Goal: Task Accomplishment & Management: Complete application form

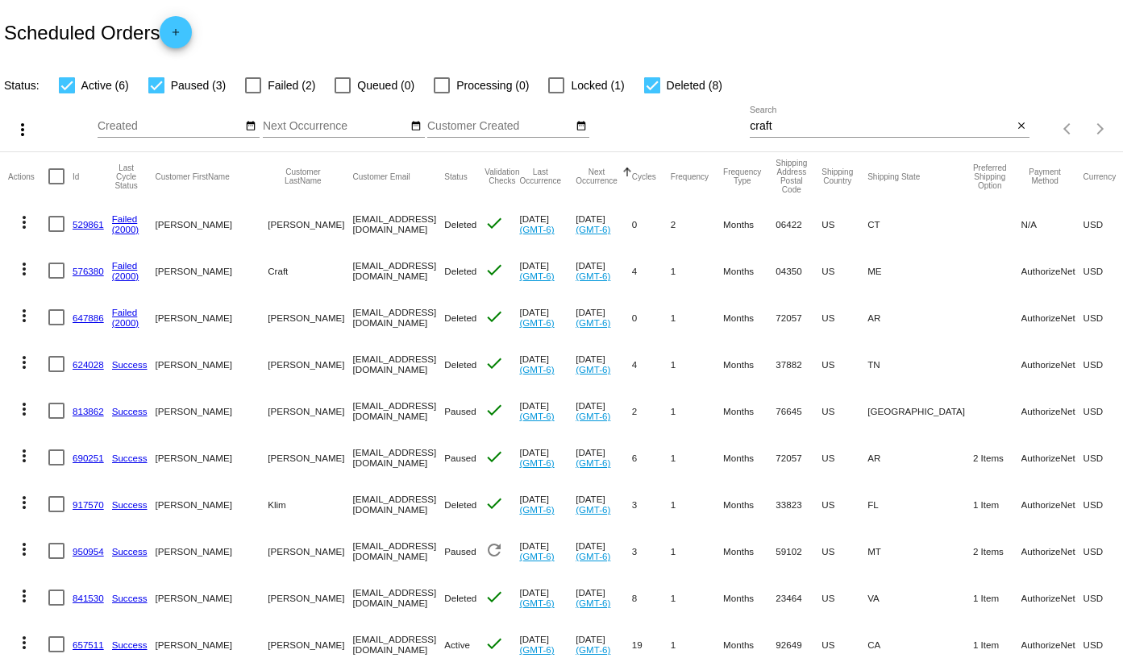
scroll to position [390, 0]
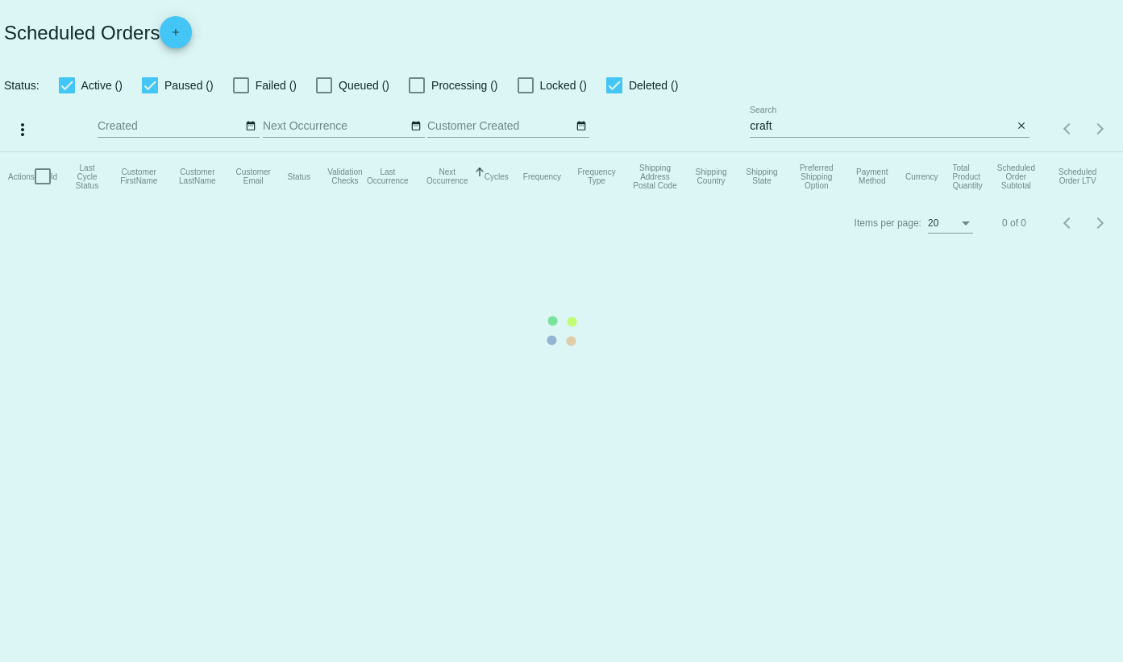
click at [180, 152] on mat-table "Actions Id Last Cycle Status Customer FirstName Customer LastName Customer Emai…" at bounding box center [561, 176] width 1123 height 48
click at [178, 40] on app-dashboard-scheduled-orders "Scheduled Orders add Status: Active (6) Paused (3) Failed (2) Queued (0) Proces…" at bounding box center [561, 123] width 1123 height 246
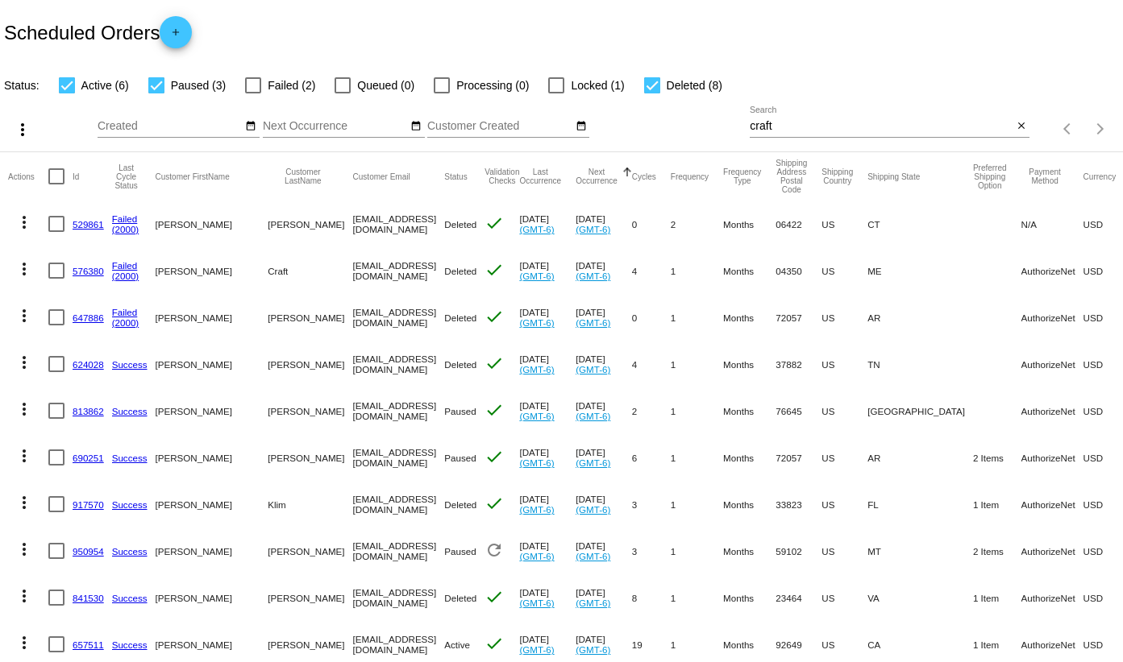
click at [178, 40] on mat-icon "add" at bounding box center [175, 36] width 19 height 19
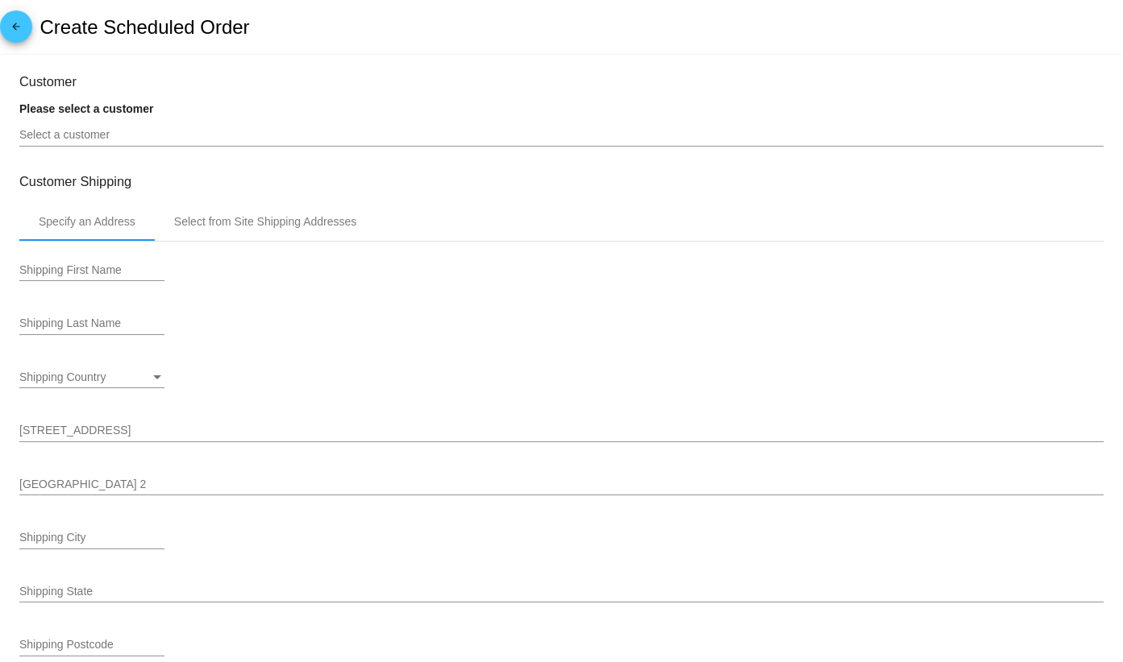
click at [115, 135] on input "Select a customer" at bounding box center [561, 135] width 1084 height 13
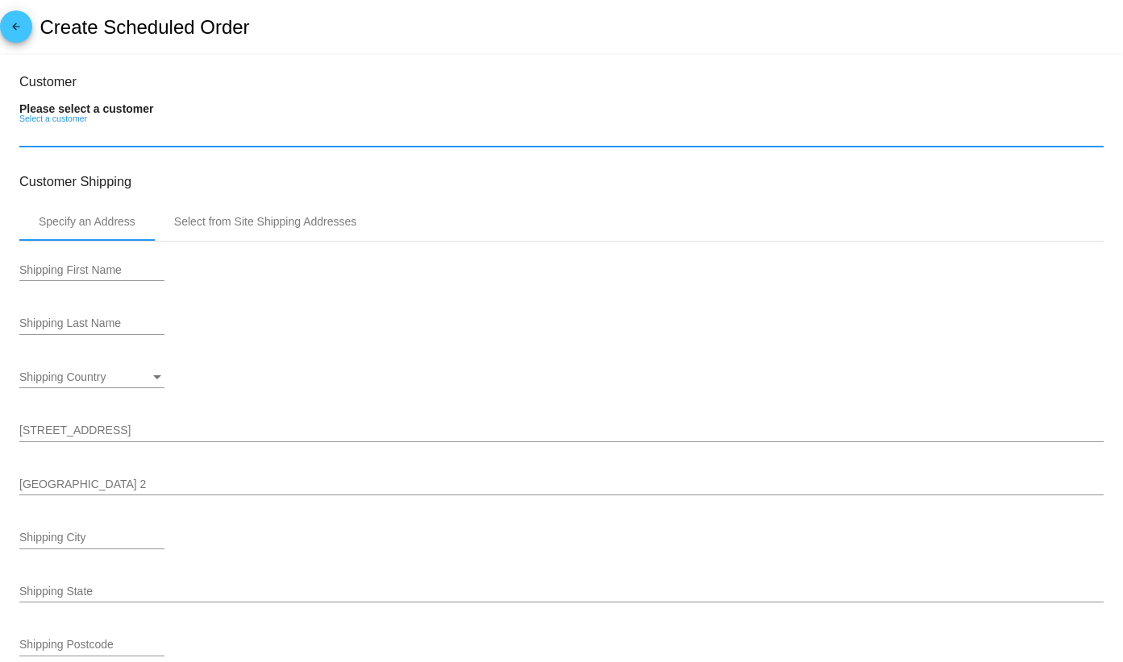
paste input "BUCKHUNTER4U@OREGONWIRELESS.NET"
type input "BUCKHUNTER4U@OREGONWIRELESS.NET"
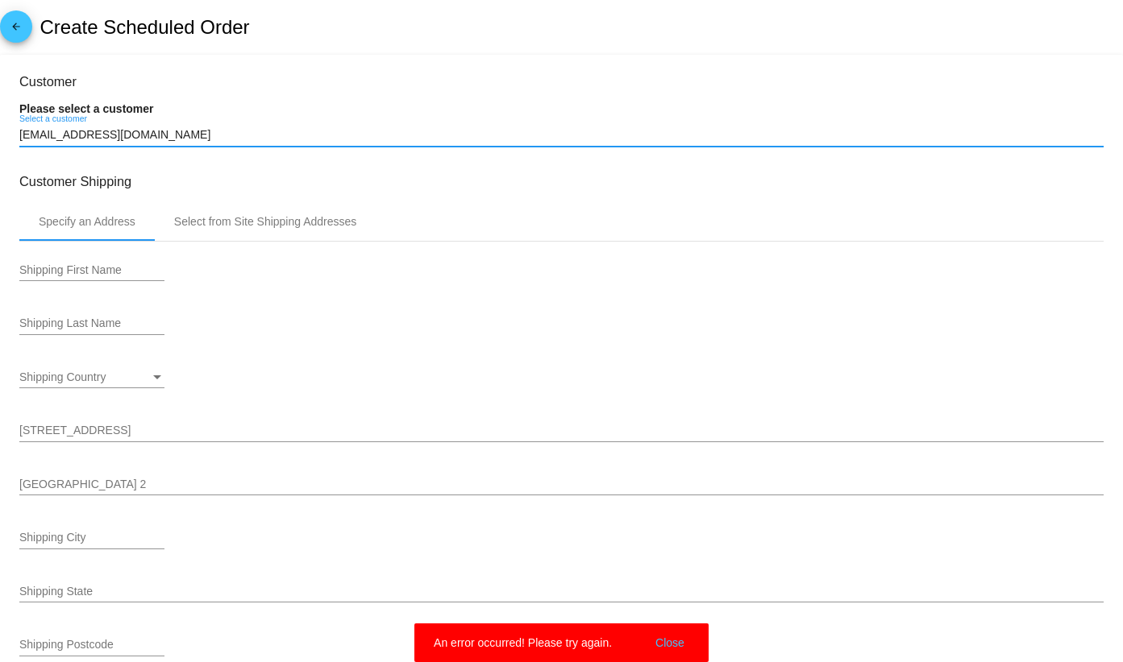
type input "11/2/2025"
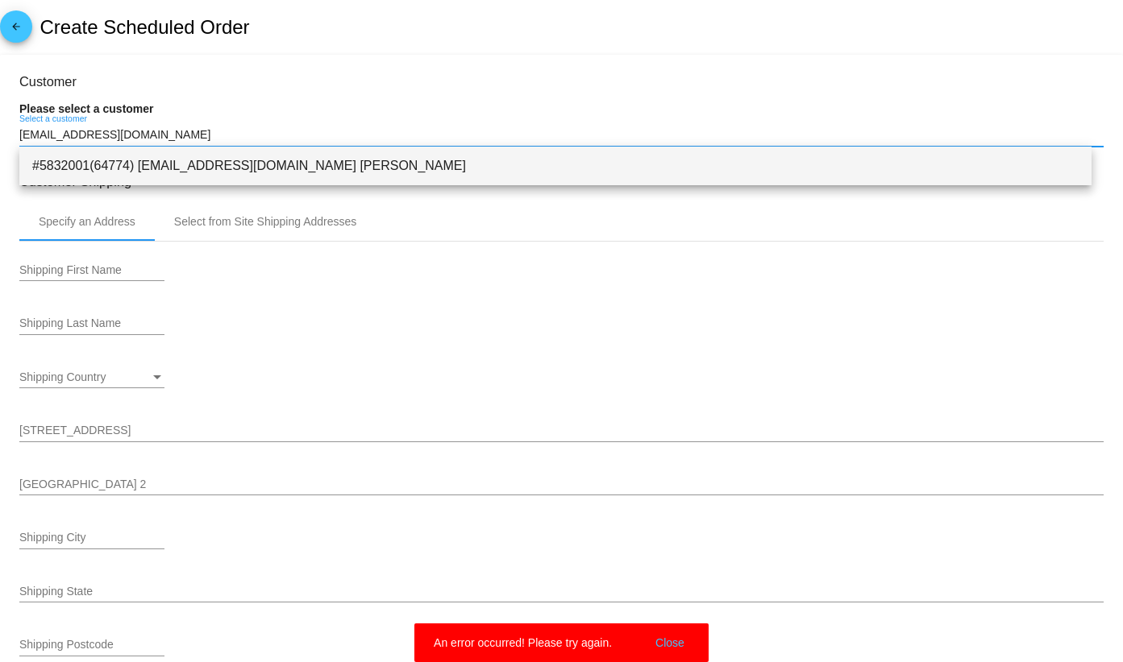
type input "BUCKHUNTER4U@OREGONWIRELESS.NE"
click at [305, 160] on span "#5832001(64774) BUCKHUNTER4U@OREGONWIRELESS.NET Mike Addington" at bounding box center [555, 166] width 1046 height 39
type input "[PERSON_NAME]"
type input "Addington"
type input "P.O. Box 385"
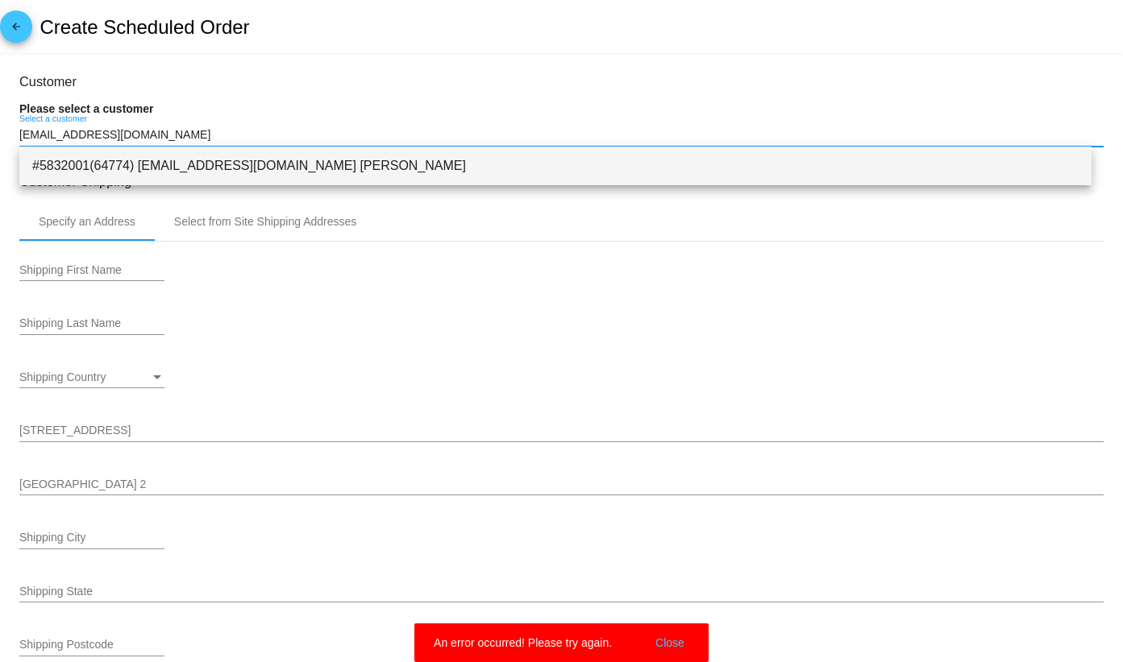
type input "Elgin"
type input "97827"
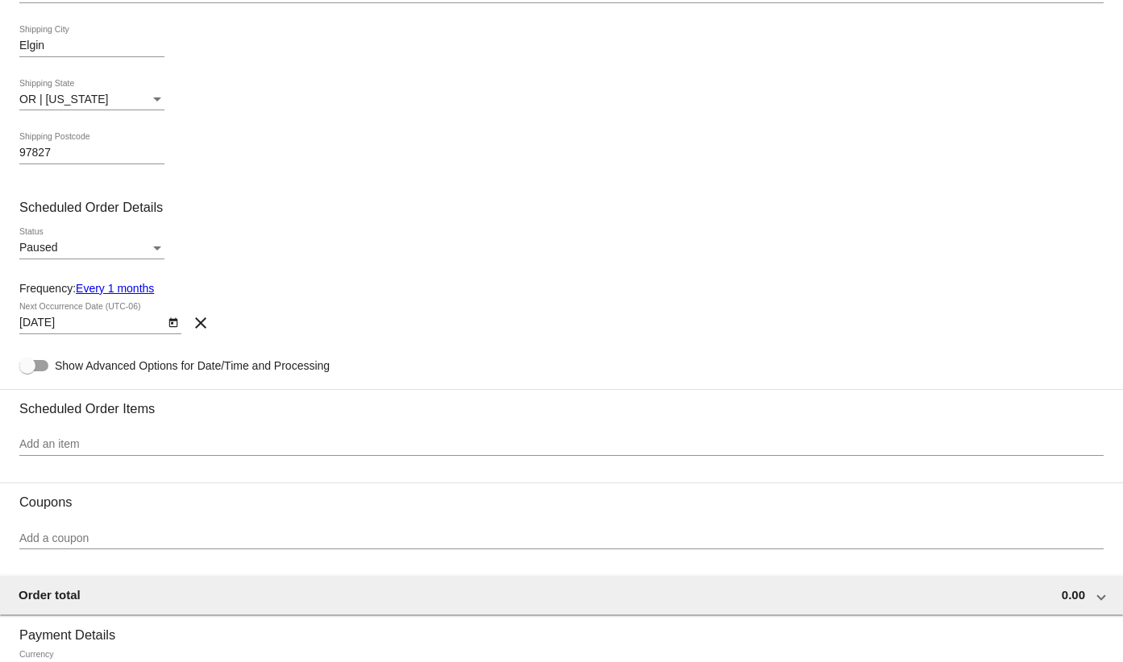
scroll to position [564, 0]
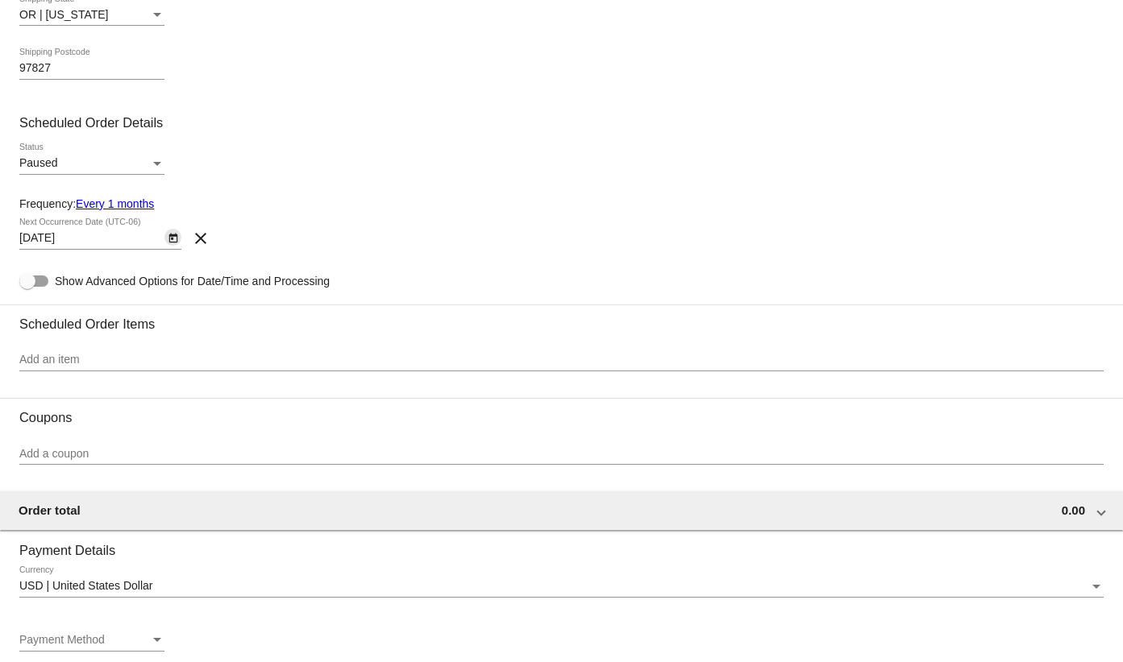
click at [180, 242] on button "Open calendar" at bounding box center [172, 237] width 17 height 17
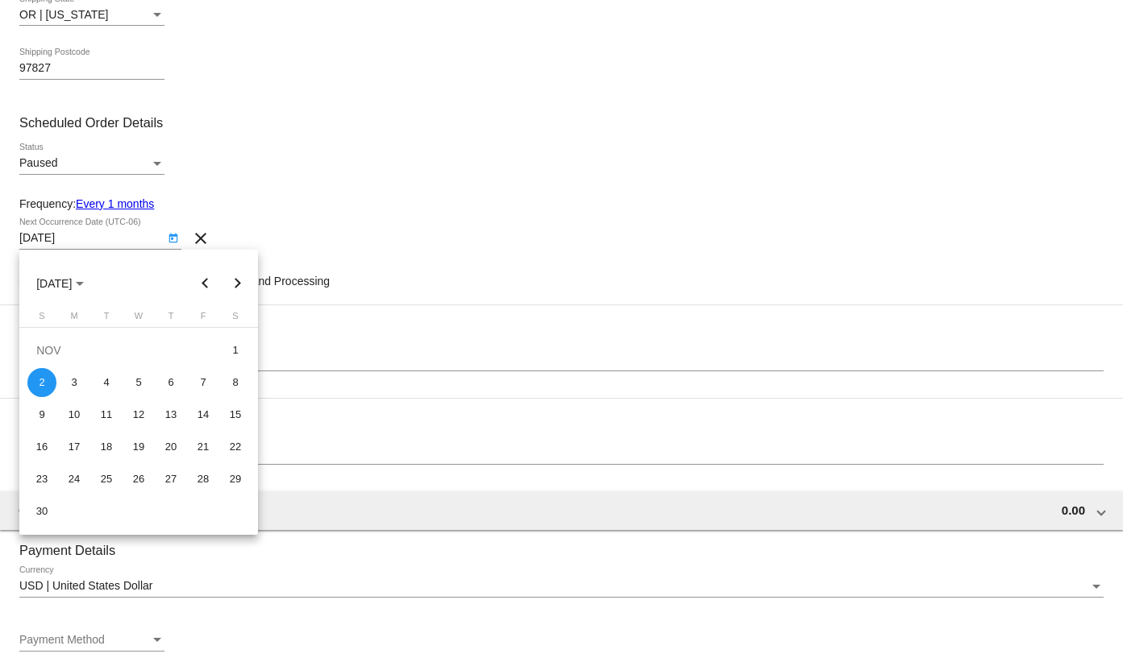
click at [251, 201] on div at bounding box center [561, 331] width 1123 height 662
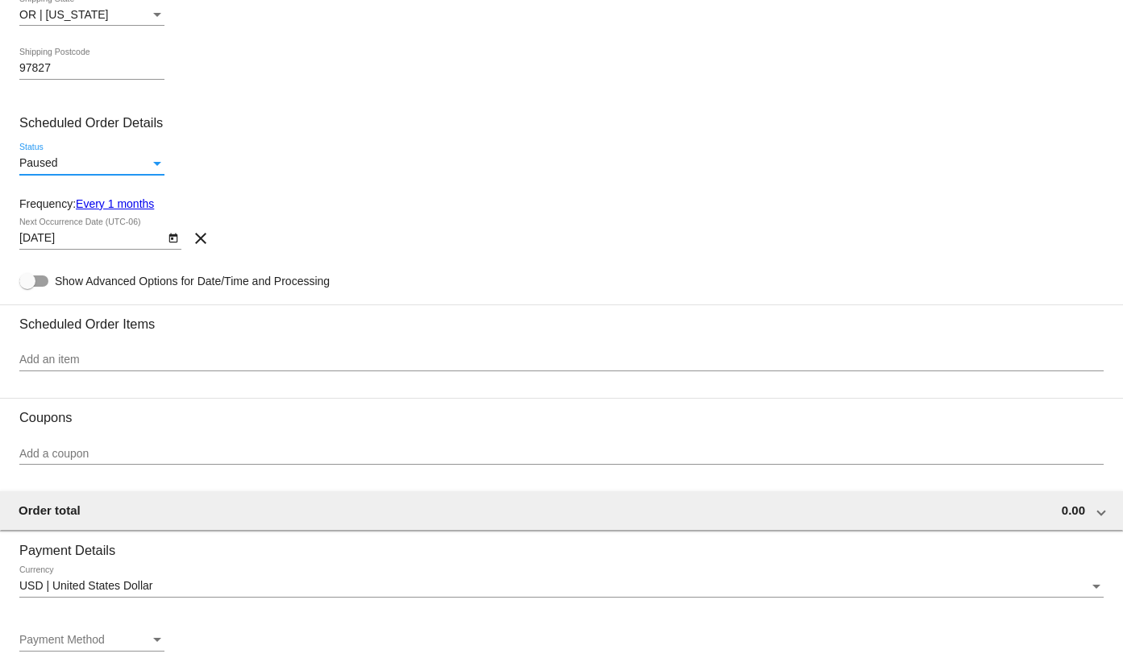
click at [116, 161] on div "Paused" at bounding box center [84, 163] width 131 height 13
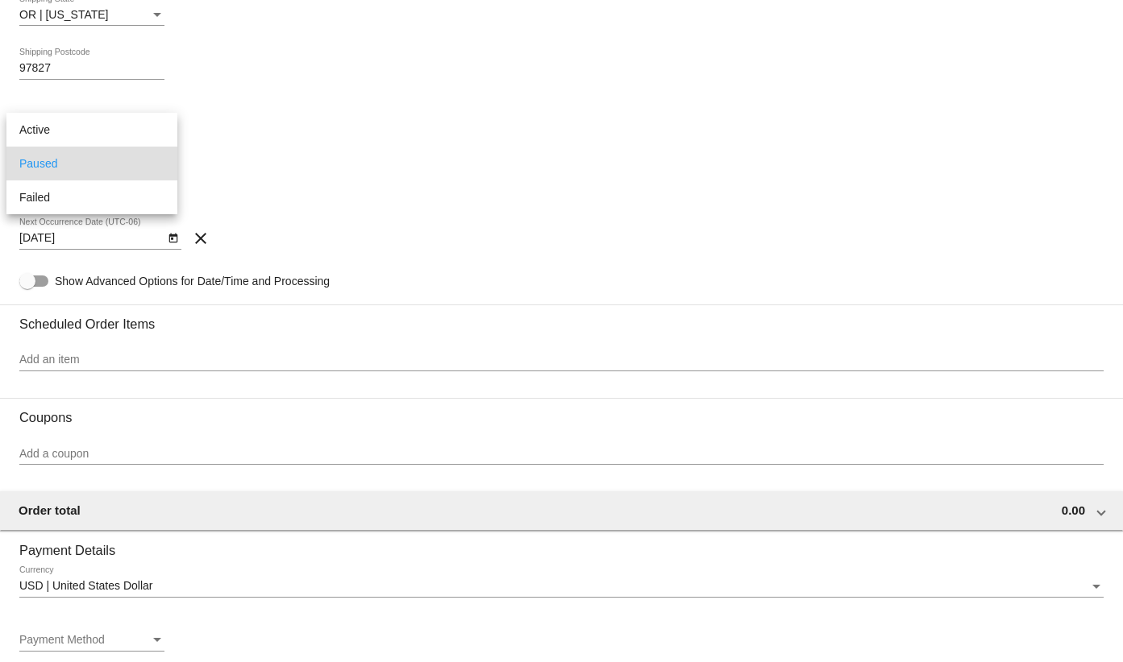
click at [331, 105] on div at bounding box center [561, 331] width 1123 height 662
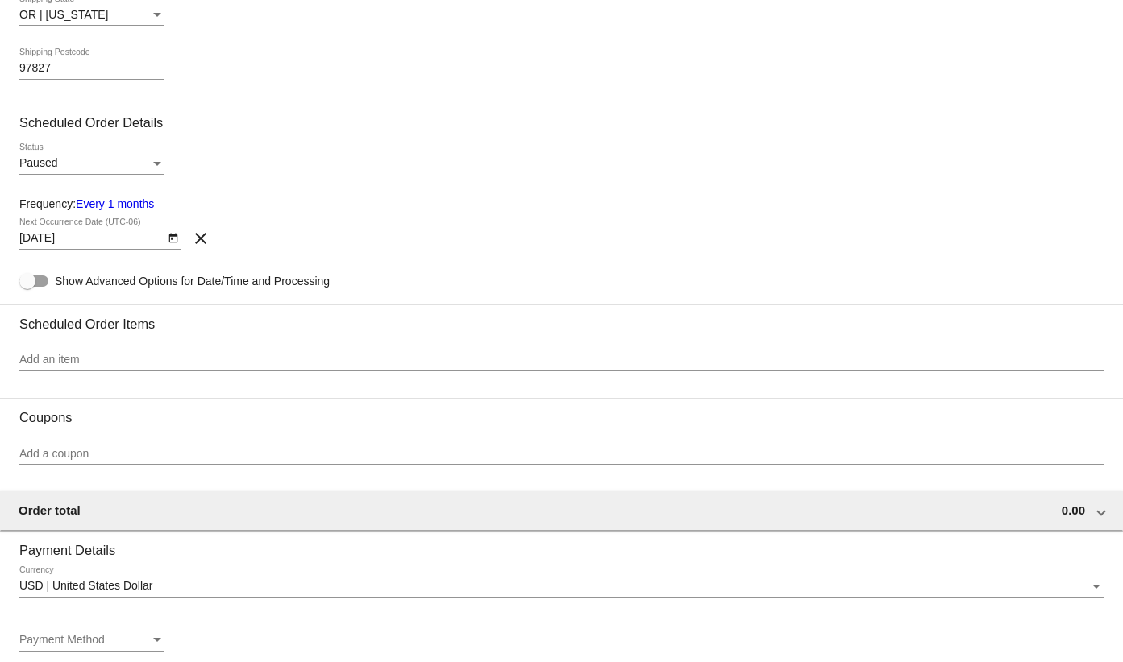
click at [187, 351] on div "Add an item" at bounding box center [561, 355] width 1084 height 31
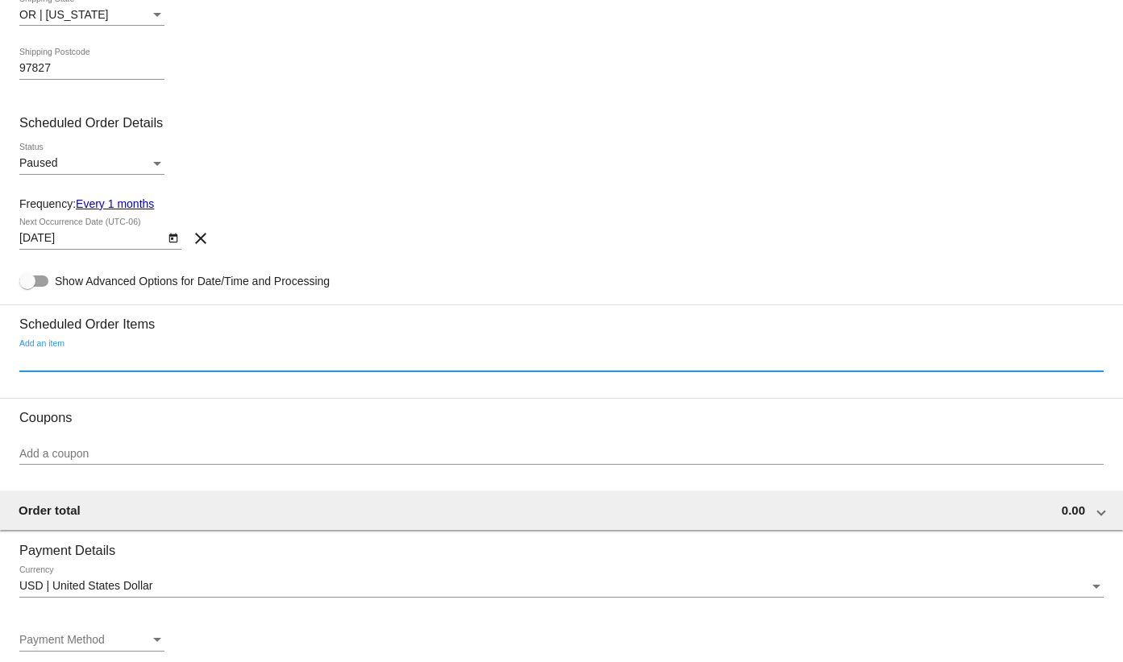
click at [182, 358] on input "Add an item" at bounding box center [561, 360] width 1084 height 13
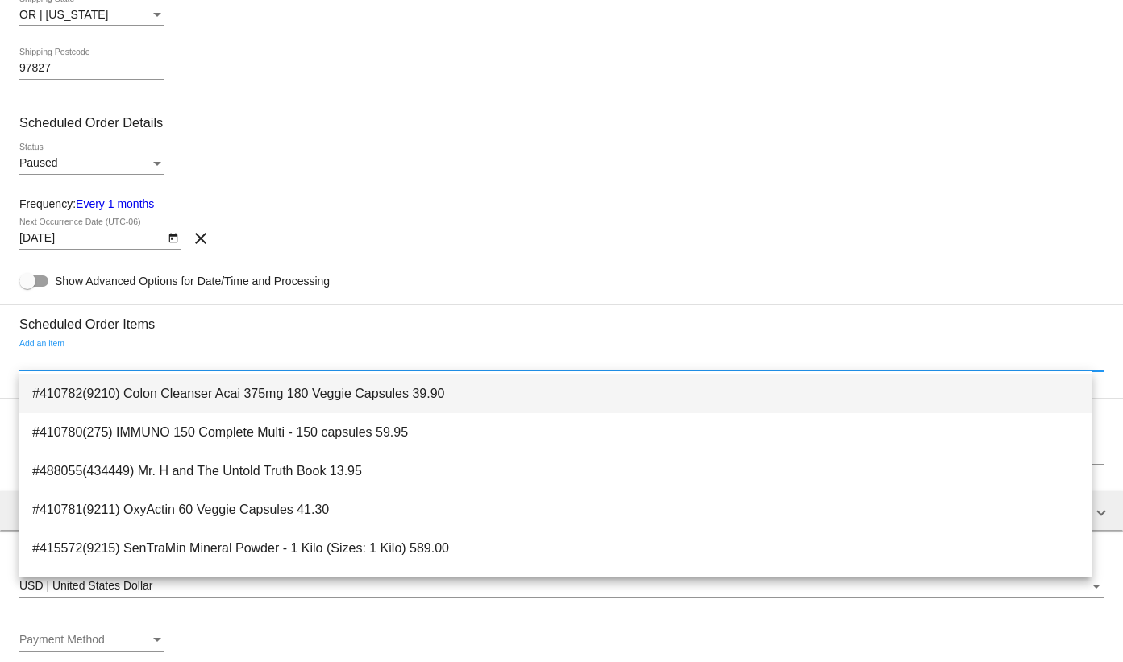
scroll to position [0, 0]
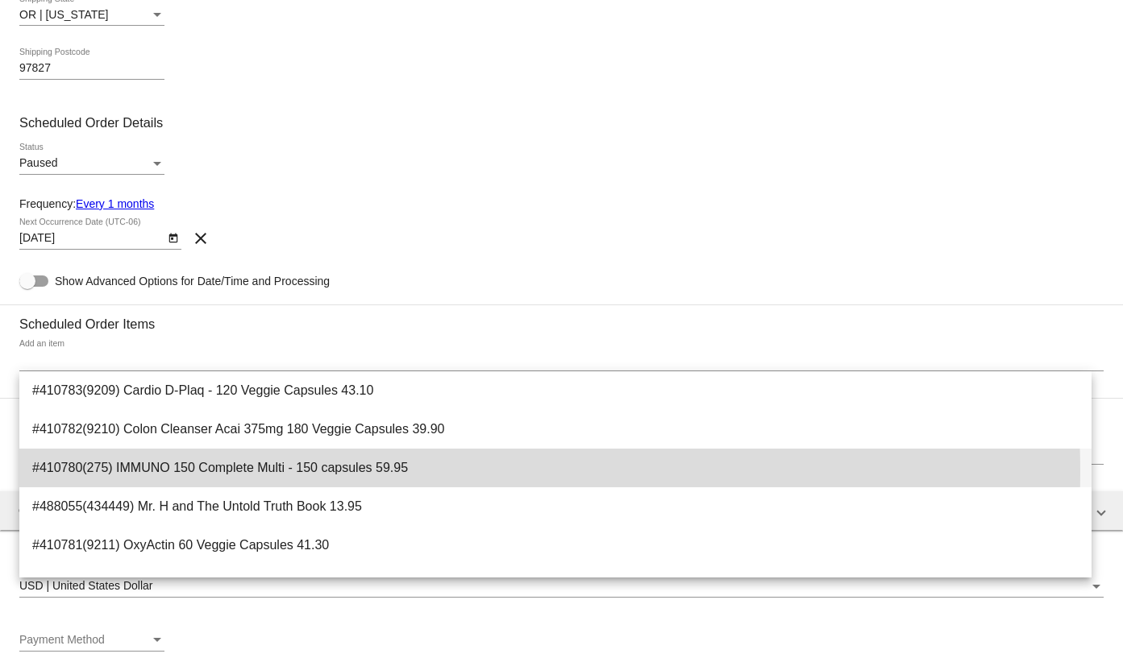
click at [447, 471] on span "#410780(275) IMMUNO 150 Complete Multi - 150 capsules 59.95" at bounding box center [555, 468] width 1046 height 39
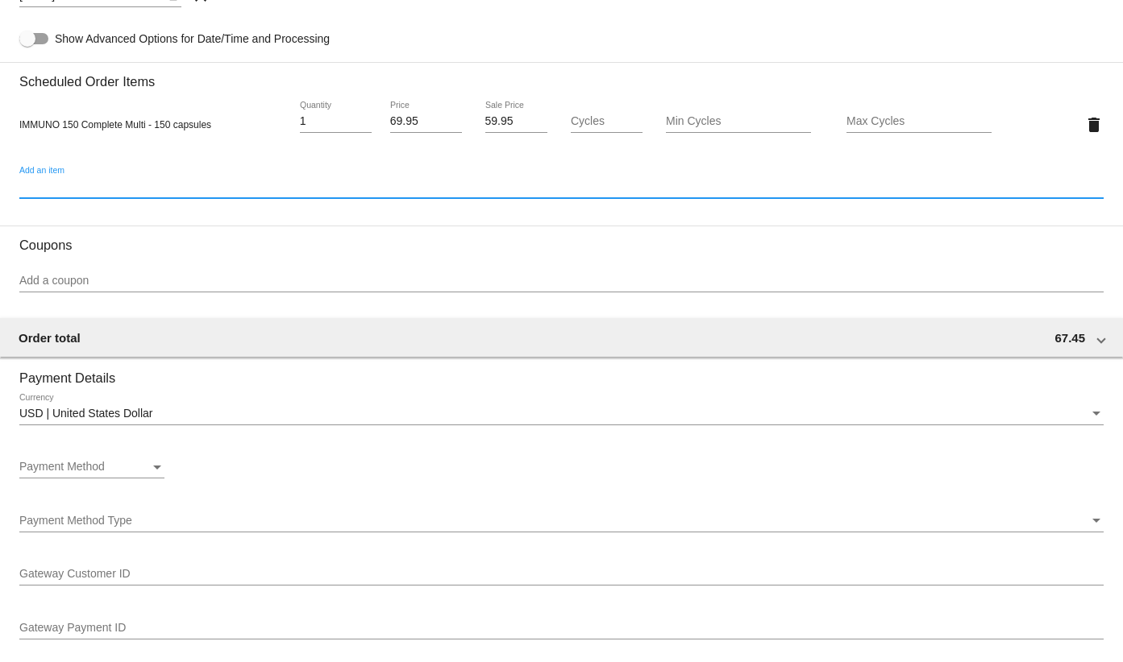
scroll to position [806, 0]
click at [496, 116] on input "59.95" at bounding box center [516, 122] width 63 height 13
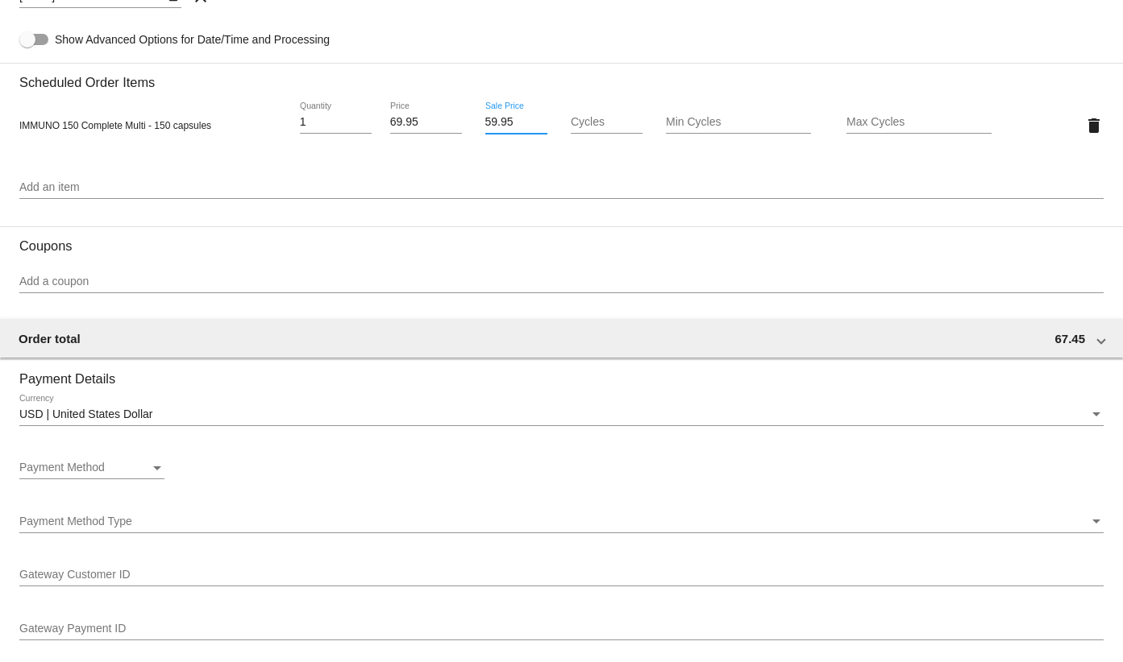
click at [496, 116] on input "59.95" at bounding box center [516, 122] width 63 height 13
type input "55.96"
click at [504, 9] on div "11/2/2025 Next Occurrence Date (UTC-06) clear" at bounding box center [561, 0] width 1084 height 46
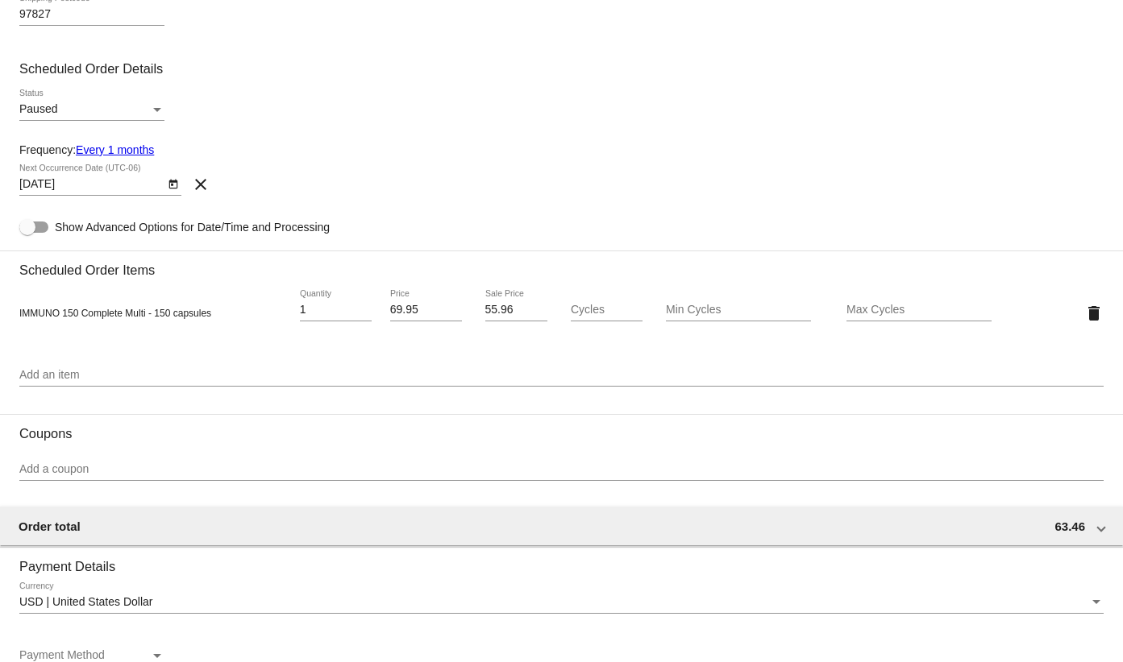
scroll to position [483, 0]
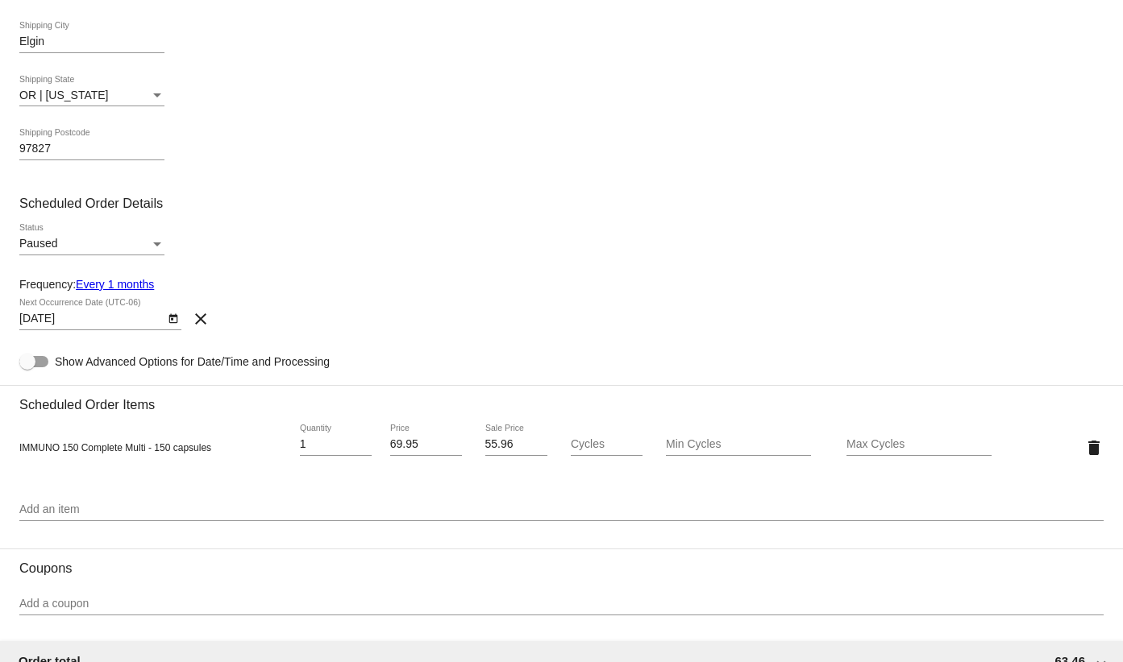
click at [151, 236] on div "Paused Status" at bounding box center [91, 239] width 145 height 31
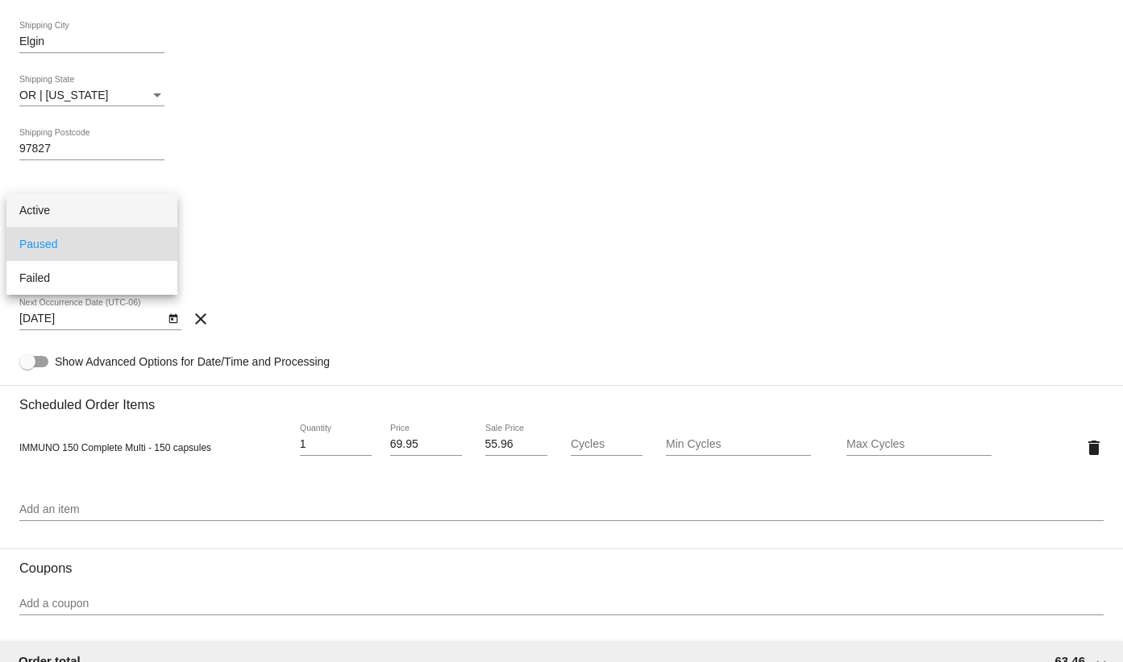
click at [106, 217] on span "Active" at bounding box center [91, 210] width 145 height 34
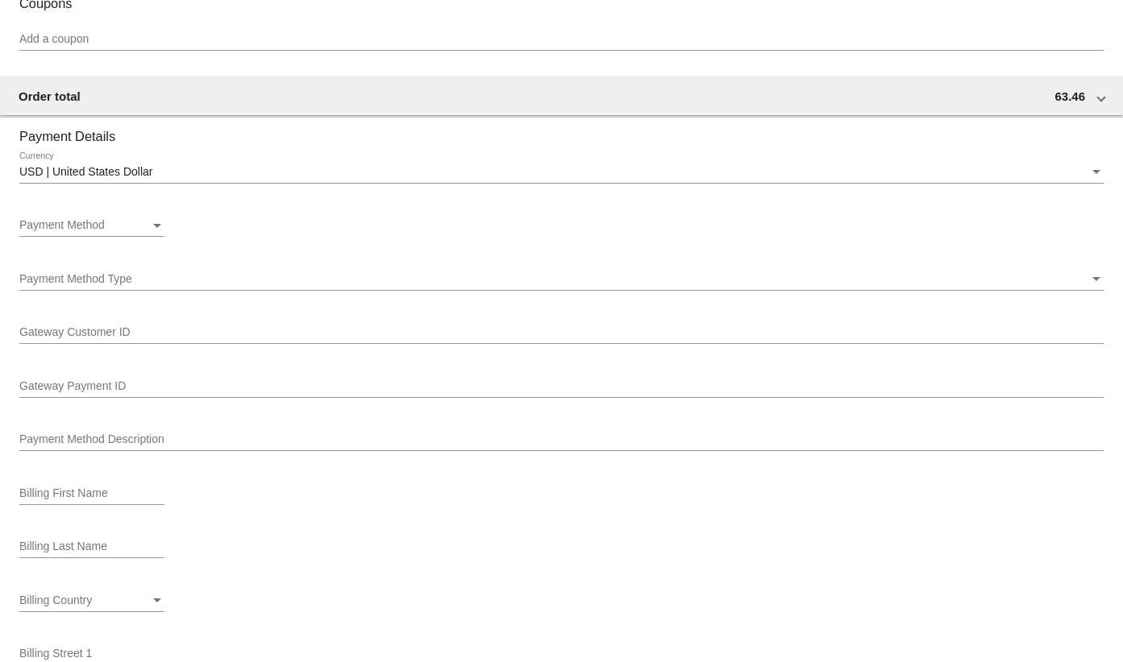
scroll to position [1048, 0]
click at [132, 213] on div "Payment Method Payment Method" at bounding box center [91, 221] width 145 height 31
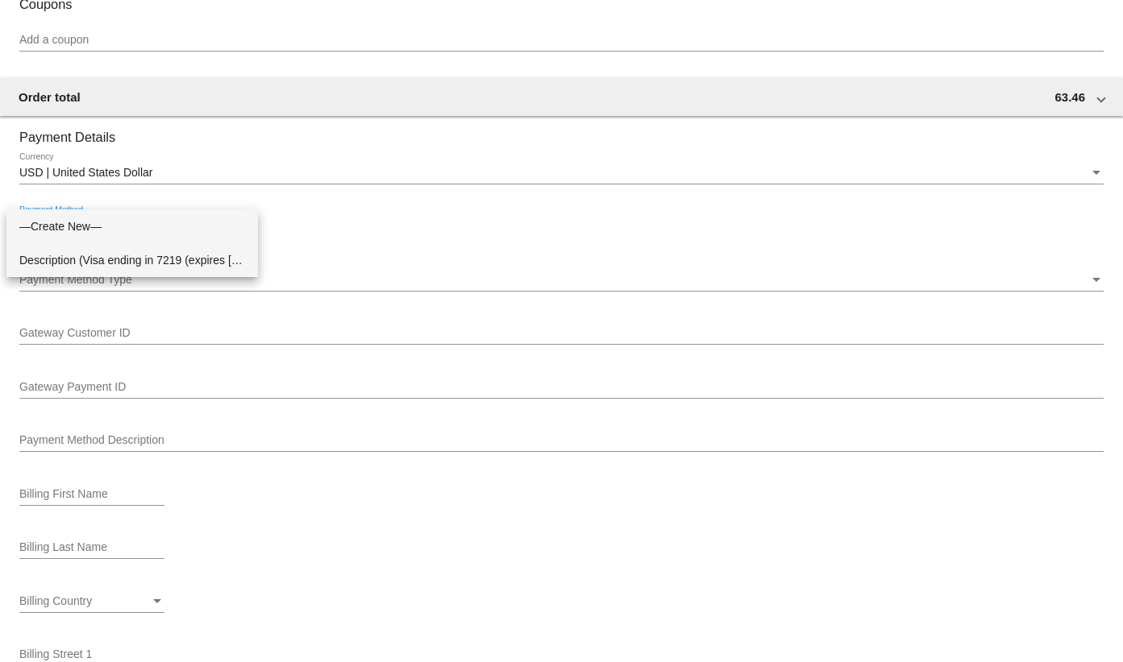
click at [139, 262] on span "Description (Visa ending in 7219 (expires 04/27)) GatewayCustomerId (710824368)…" at bounding box center [132, 260] width 226 height 34
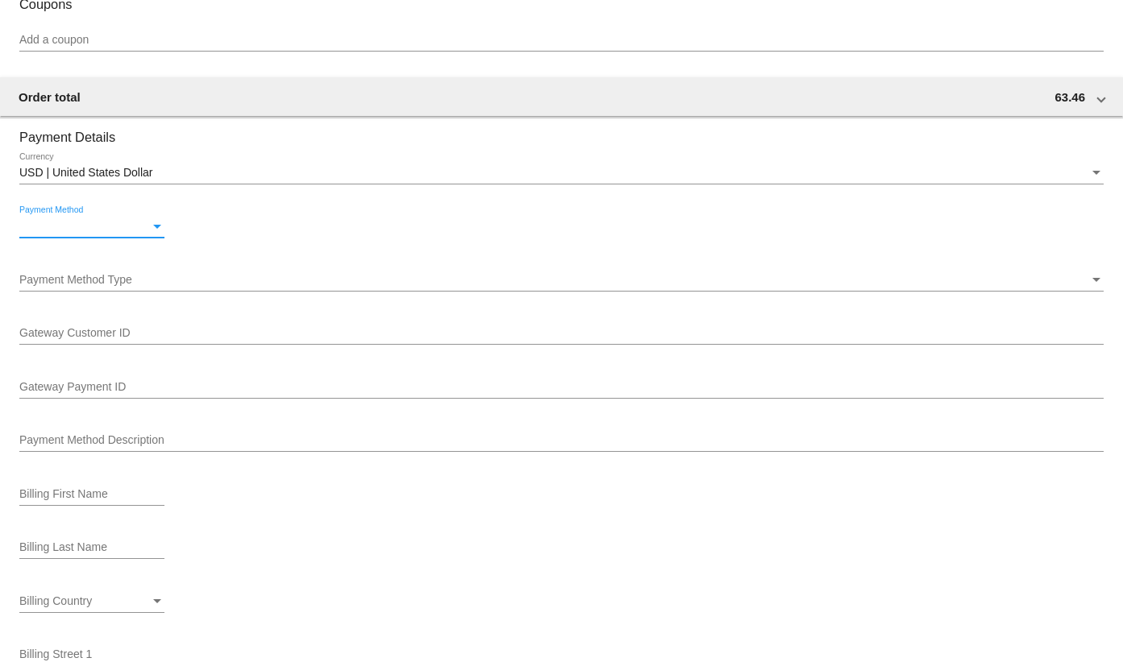
scroll to position [845, 0]
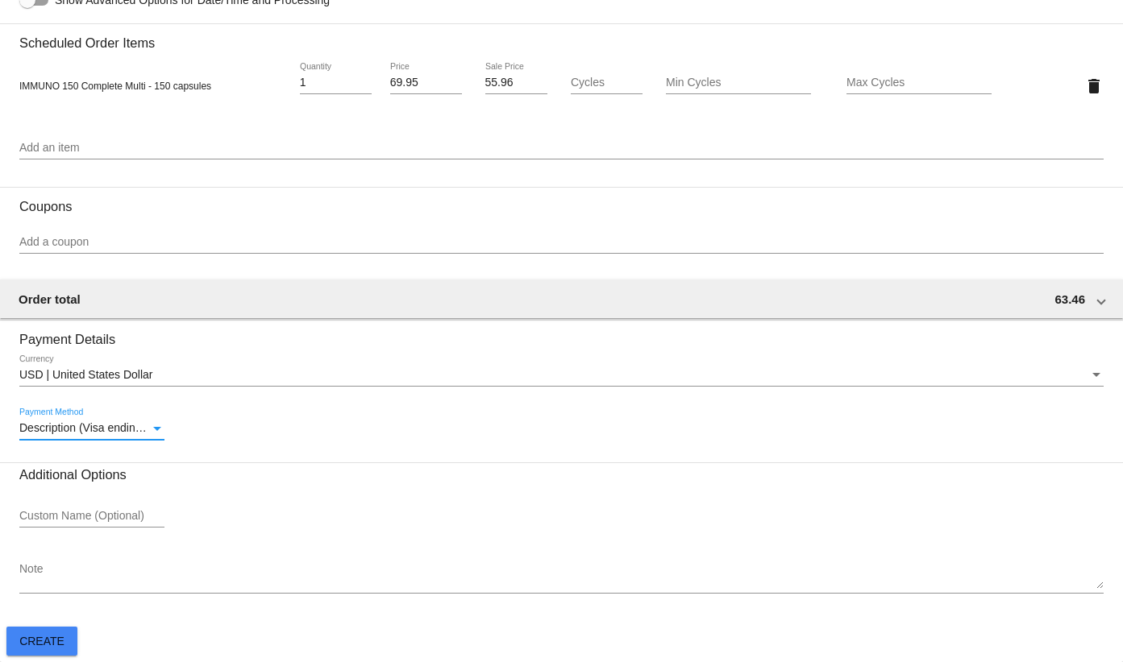
click at [120, 575] on textarea "Note" at bounding box center [561, 576] width 1084 height 26
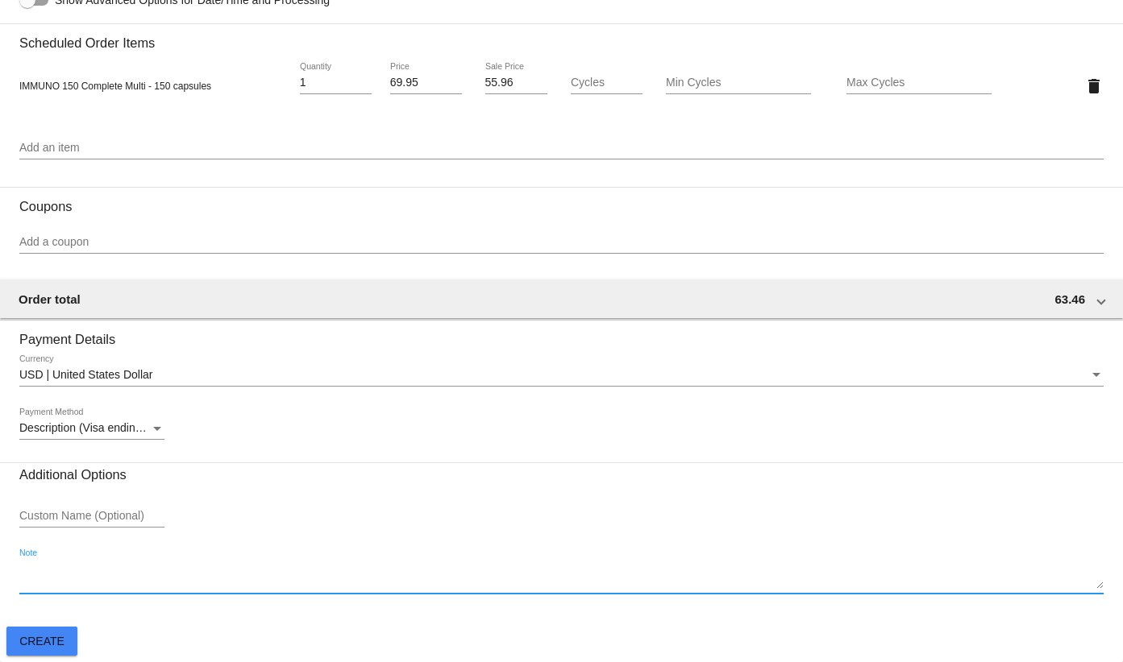
paste textarea "TJ*/Auto-ship"
type textarea "TJ*/Auto-ship"
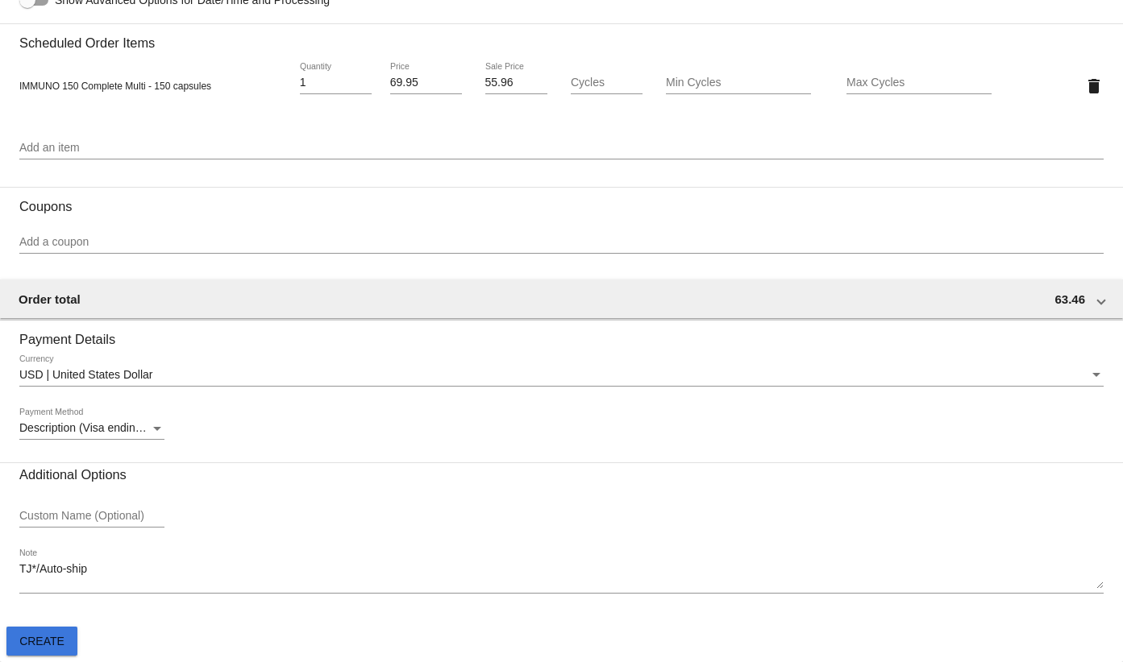
click at [34, 637] on span "Create" at bounding box center [41, 641] width 45 height 13
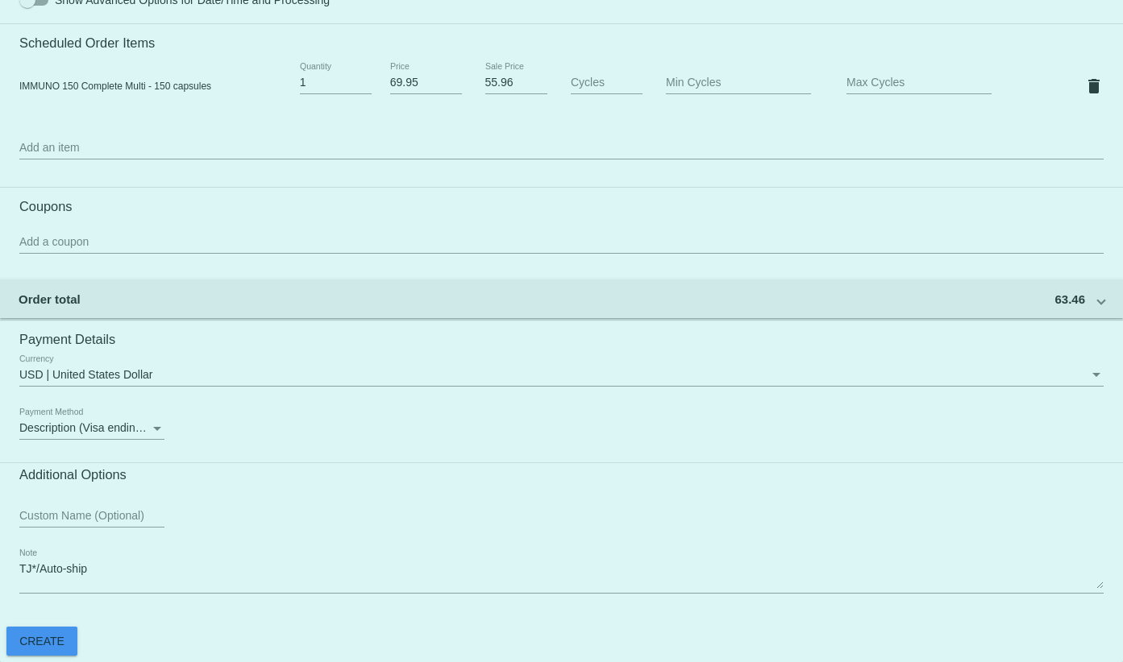
scroll to position [281, 0]
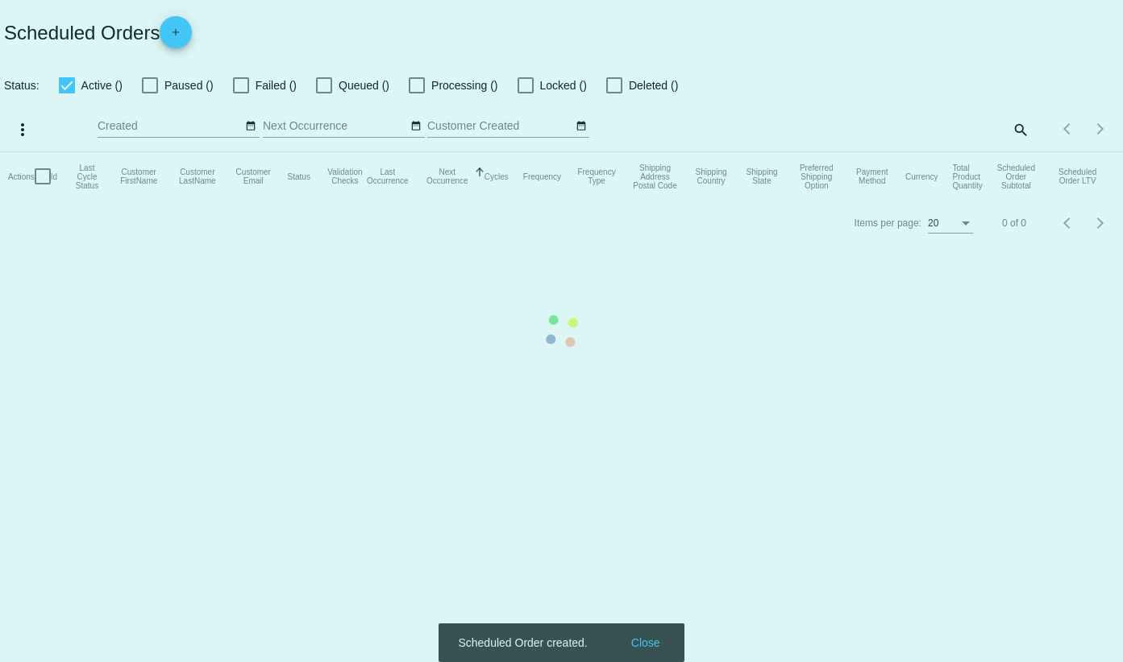
checkbox input "true"
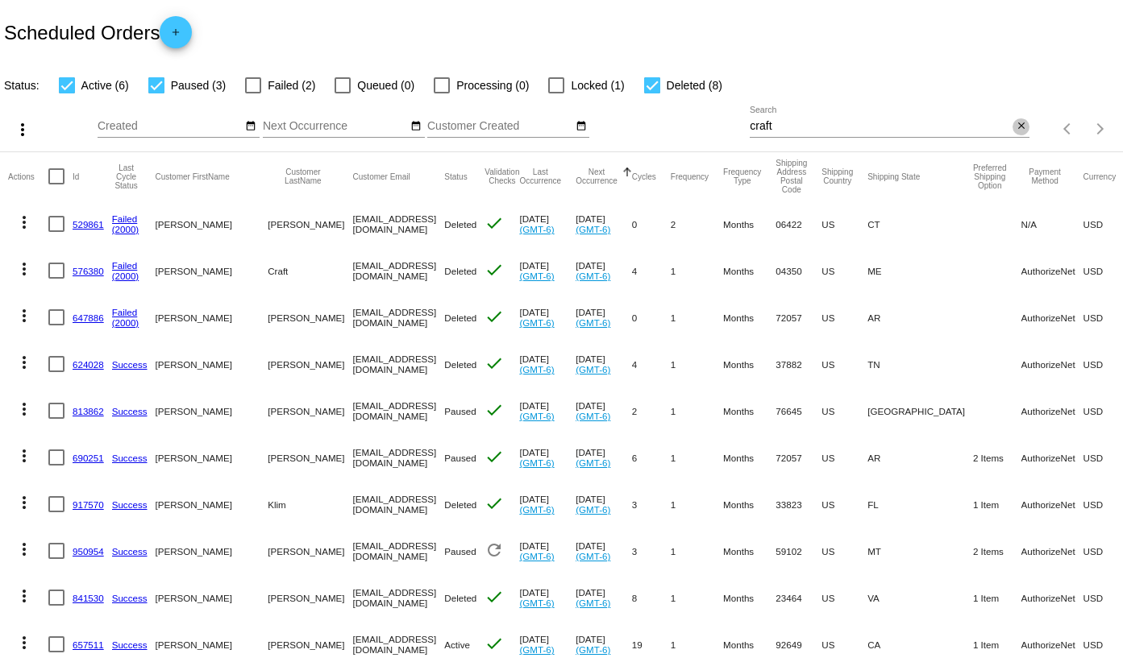
click at [1015, 122] on mat-icon "close" at bounding box center [1020, 126] width 11 height 13
